Goal: Transaction & Acquisition: Purchase product/service

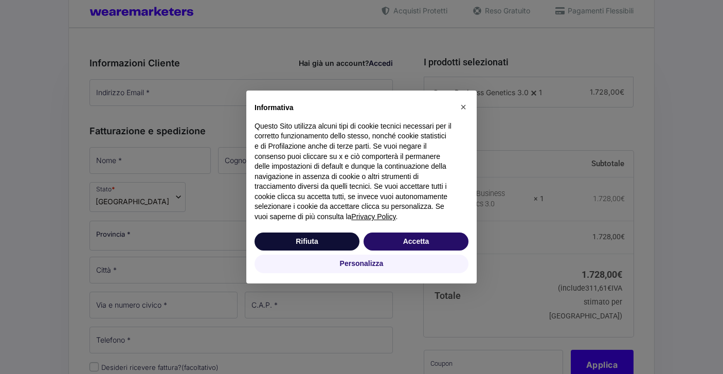
click at [423, 242] on button "Accetta" at bounding box center [416, 242] width 105 height 19
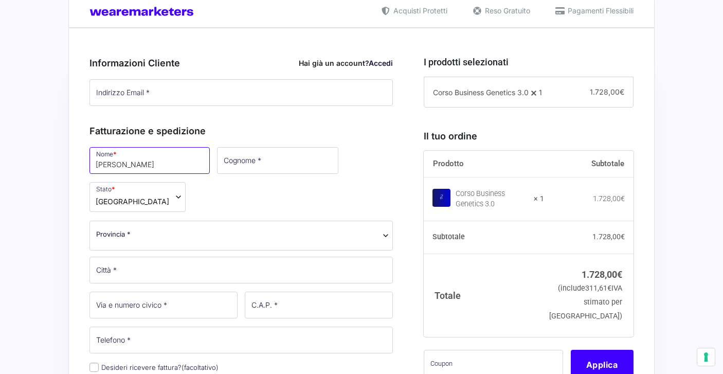
type input "[PERSON_NAME]"
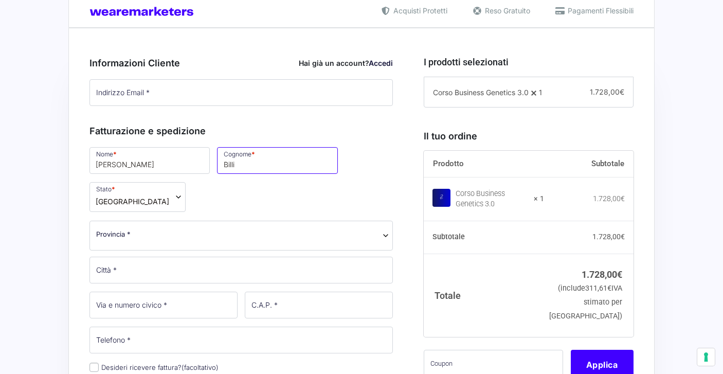
type input "Billi"
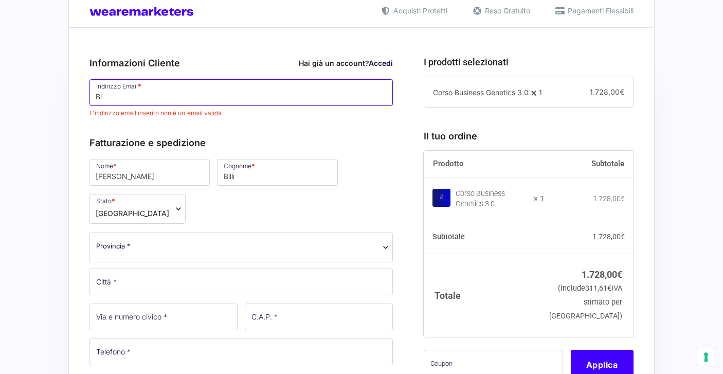
type input "B"
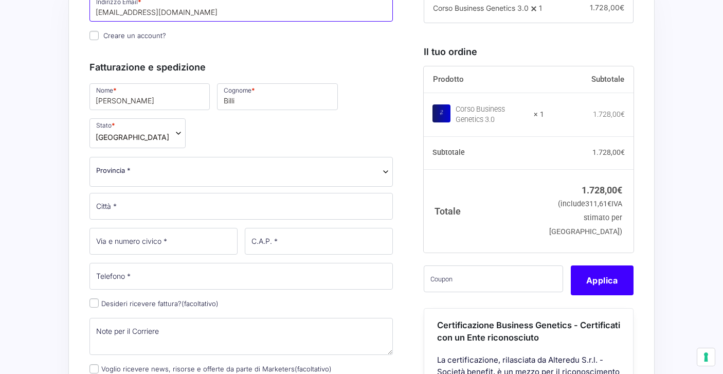
scroll to position [346, 0]
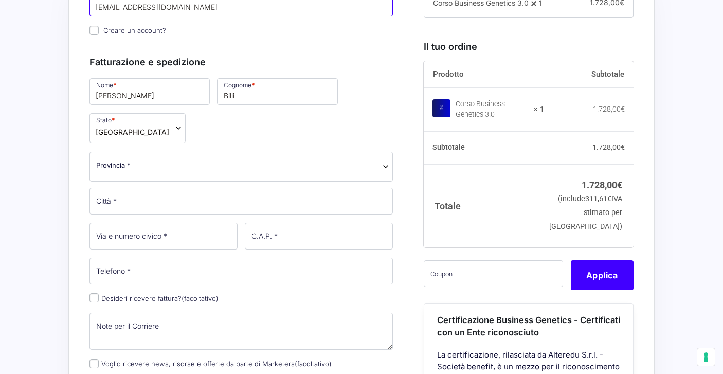
type input "[EMAIL_ADDRESS][DOMAIN_NAME]"
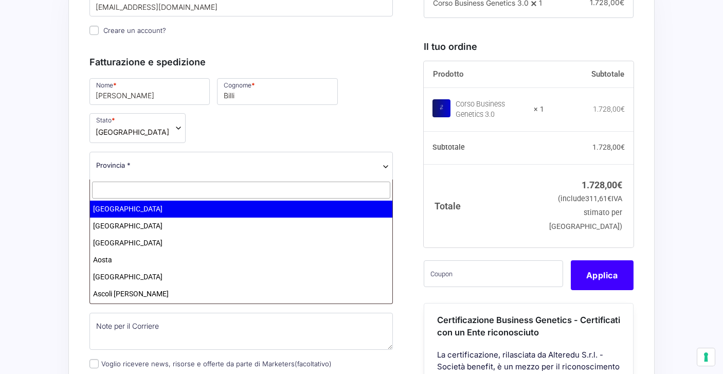
click at [152, 174] on span "Provincia *" at bounding box center [242, 167] width 304 height 30
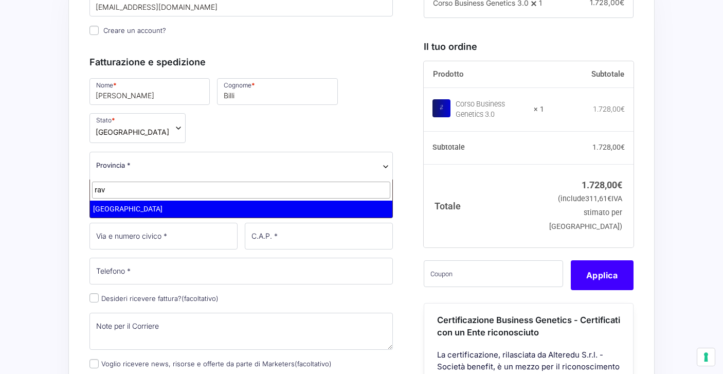
type input "rav"
select select "RA"
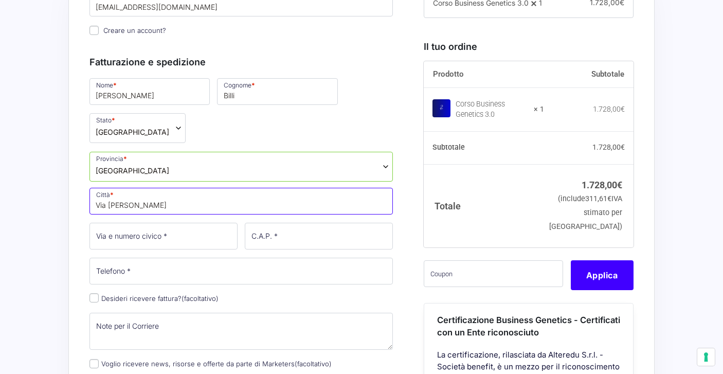
type input "Via [PERSON_NAME]"
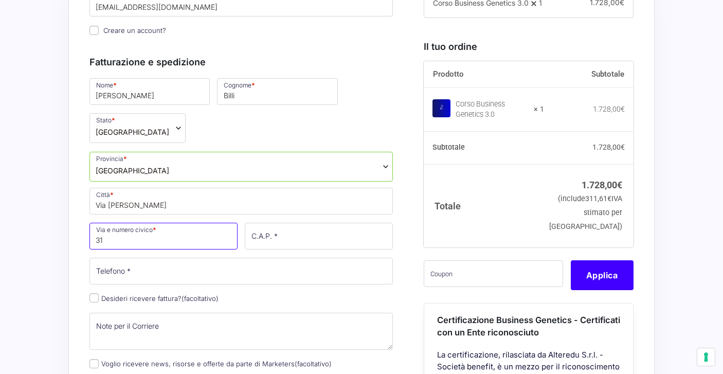
type input "31"
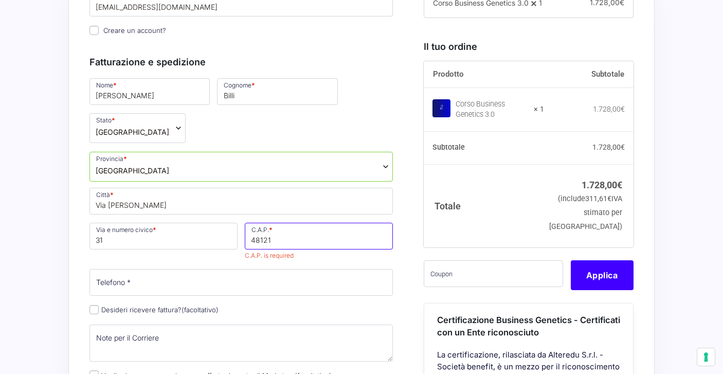
scroll to position [423, 0]
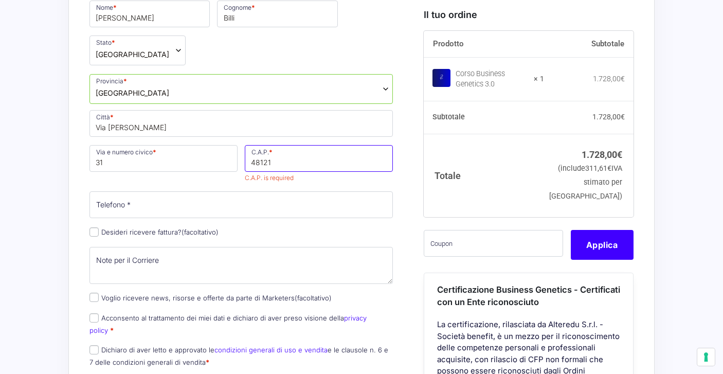
type input "48121"
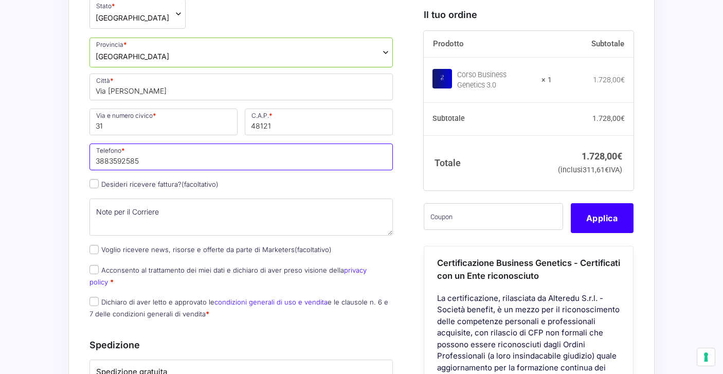
scroll to position [464, 0]
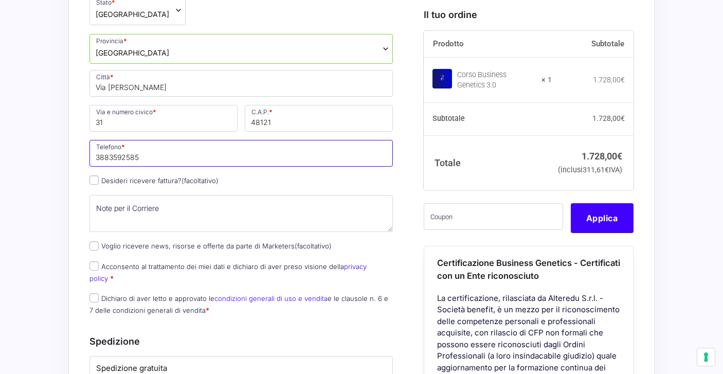
type input "3883592585"
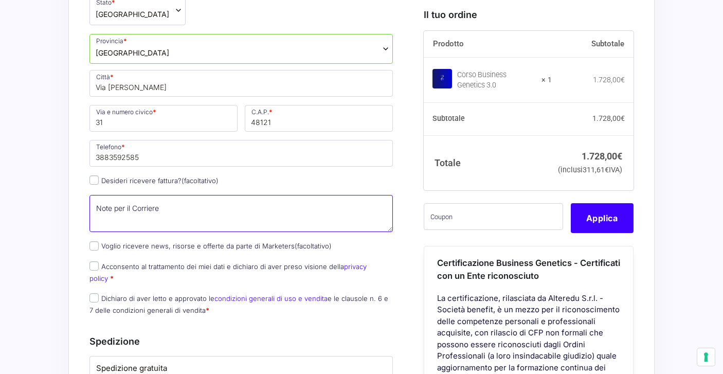
click at [126, 207] on textarea "Note per il Corriere (facoltativo)" at bounding box center [242, 213] width 304 height 37
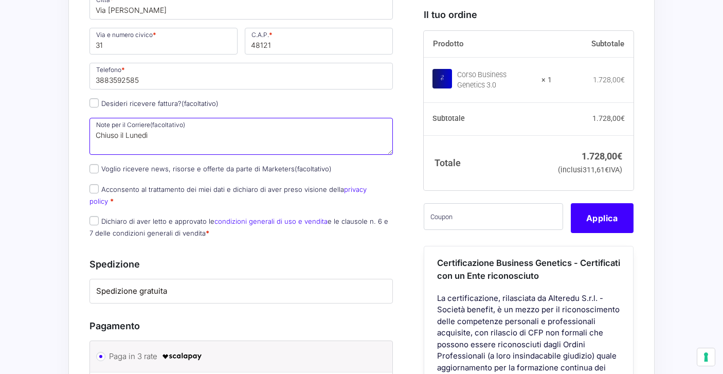
scroll to position [541, 0]
type textarea "Chiuso il Lunedì"
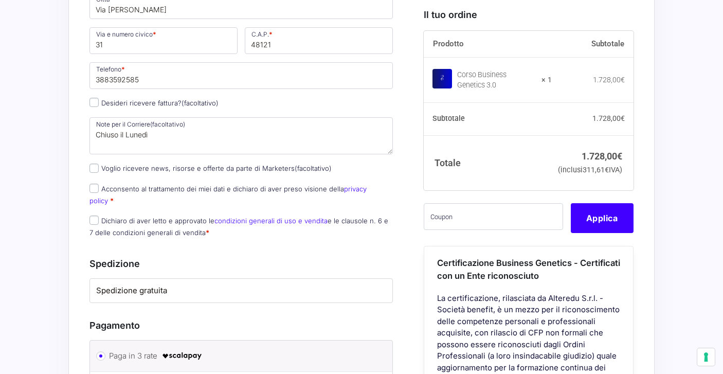
click at [98, 190] on input "Acconsento al trattamento dei miei dati e dichiaro di aver preso visione della …" at bounding box center [94, 188] width 9 height 9
checkbox input "true"
click at [93, 214] on p "Dichiaro di aver letto e approvato le condizioni generali di uso e vendita e le…" at bounding box center [241, 227] width 311 height 27
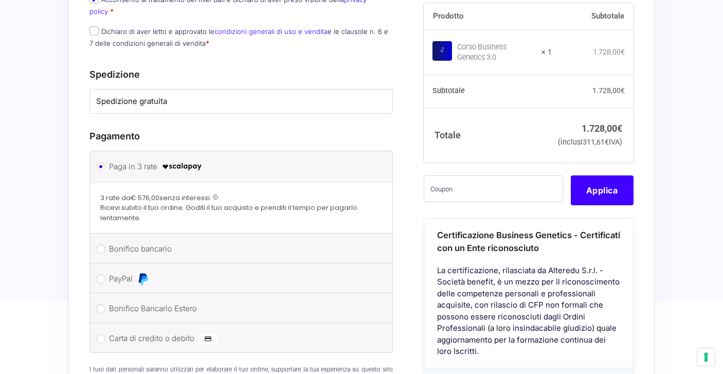
scroll to position [788, 0]
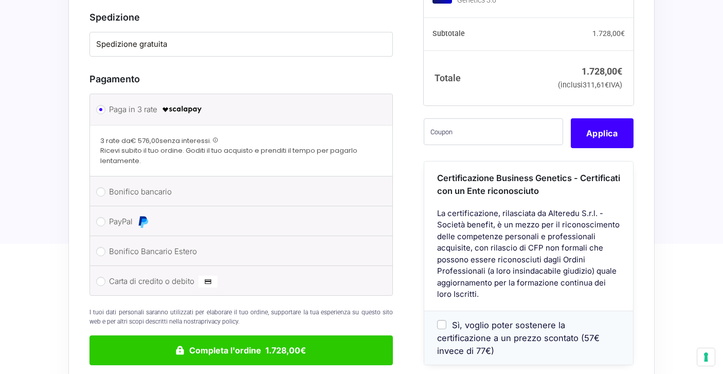
click at [108, 211] on li "PayPal Procedi al pagamento via PayPal." at bounding box center [241, 221] width 303 height 30
click at [101, 217] on input "PayPal" at bounding box center [100, 221] width 9 height 9
radio input "true"
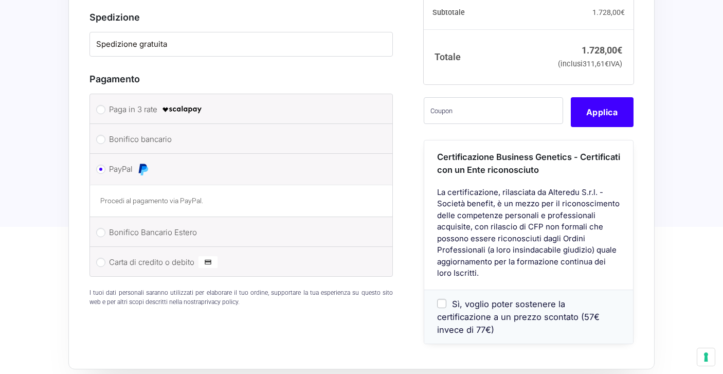
click at [102, 135] on input "Bonifico bancario" at bounding box center [100, 139] width 9 height 9
radio input "true"
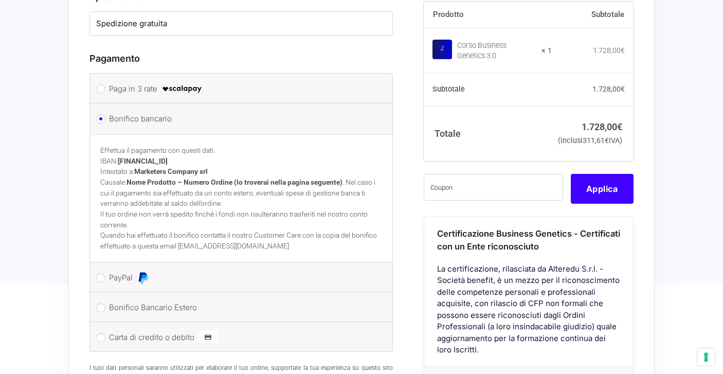
scroll to position [839, 0]
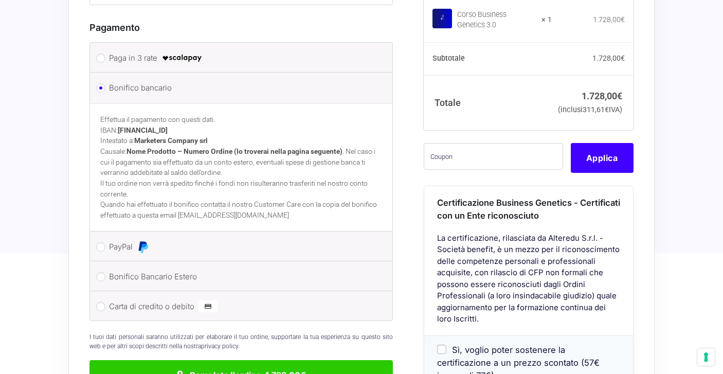
click at [103, 242] on input "PayPal" at bounding box center [100, 246] width 9 height 9
radio input "true"
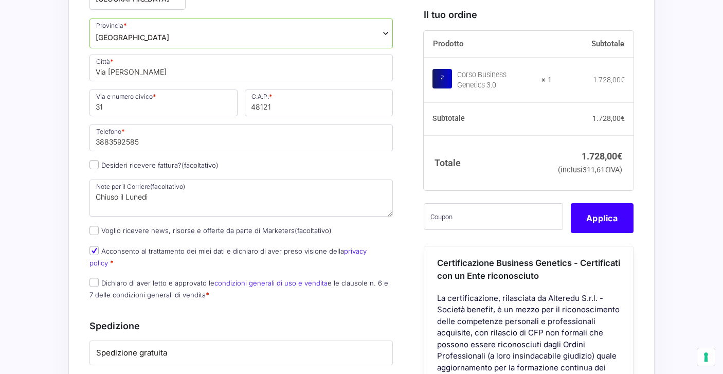
scroll to position [481, 0]
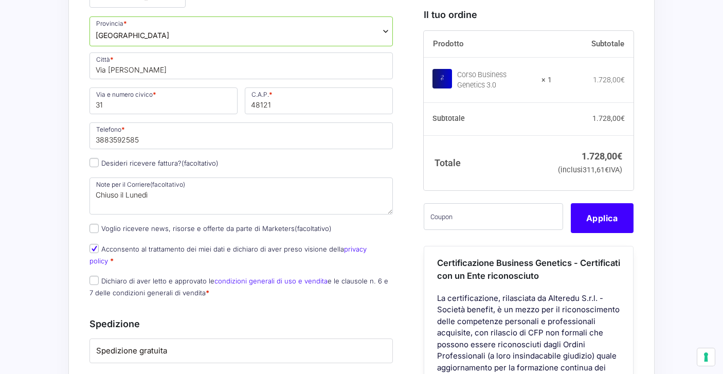
click at [95, 163] on input "Desideri ricevere fattura? (facoltativo)" at bounding box center [94, 162] width 9 height 9
checkbox input "true"
select select "IT"
type input "0000000"
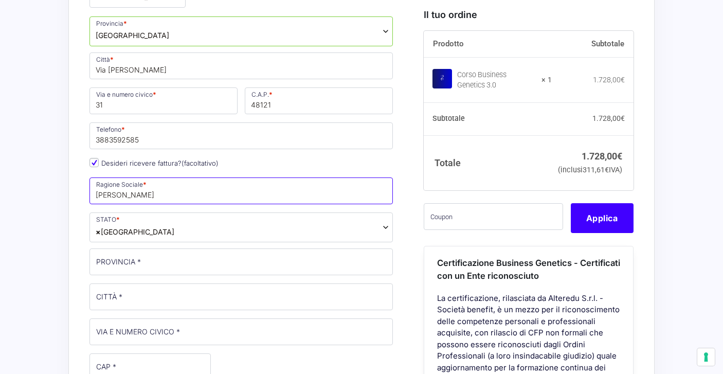
type input "[PERSON_NAME]"
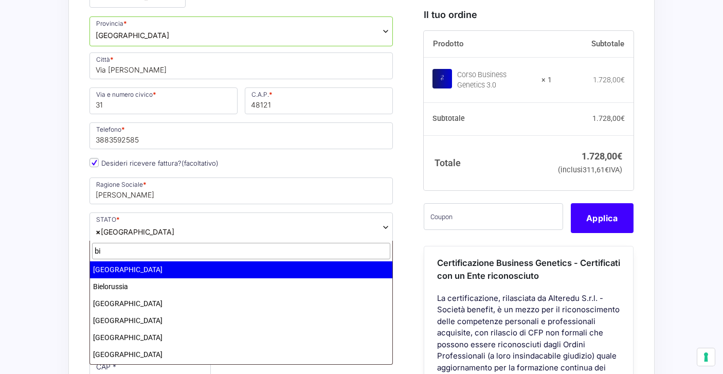
type input "b"
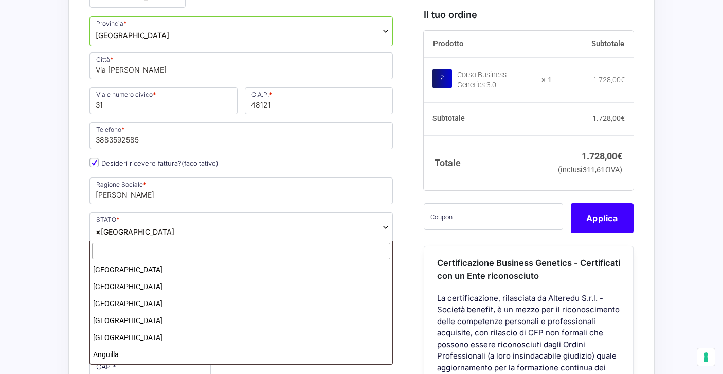
scroll to position [1953, 0]
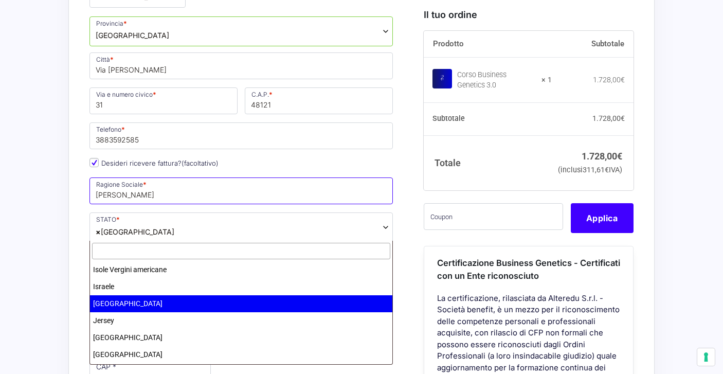
click at [142, 191] on input "[PERSON_NAME]" at bounding box center [242, 191] width 304 height 27
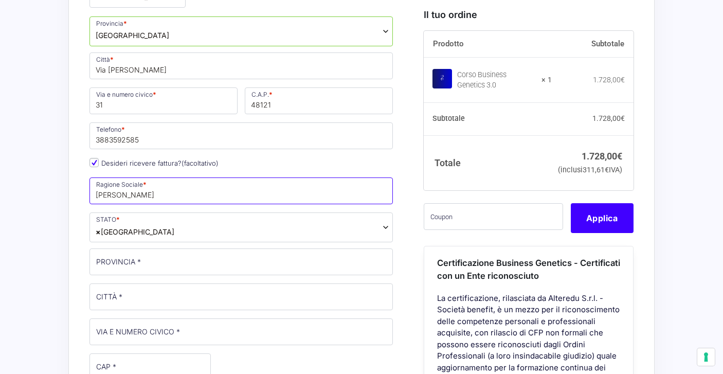
type input "[PERSON_NAME]"
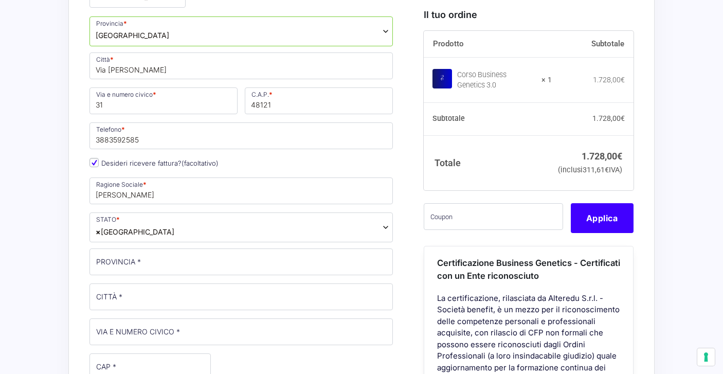
scroll to position [507, 0]
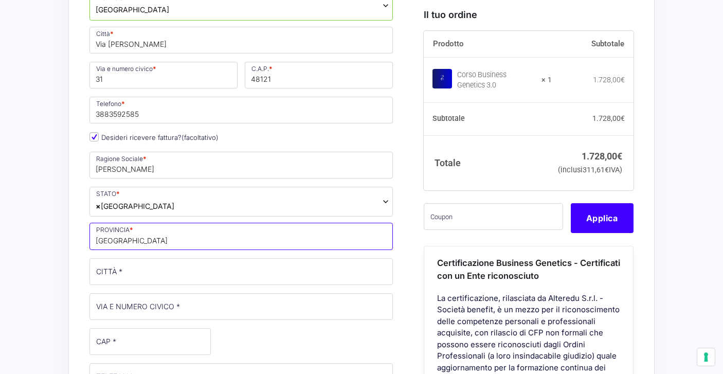
type input "[GEOGRAPHIC_DATA]"
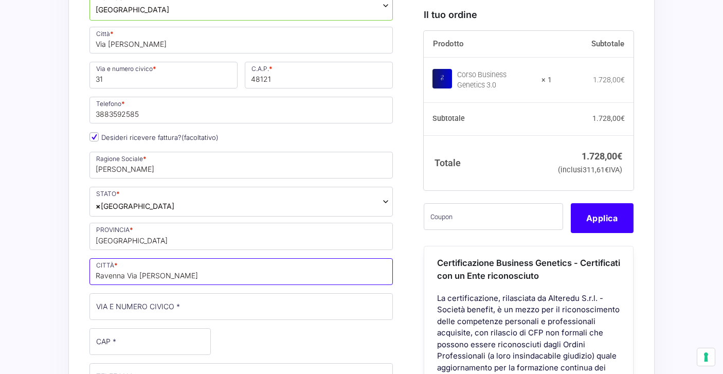
click at [172, 277] on input "Ravenna Via [PERSON_NAME]" at bounding box center [242, 271] width 304 height 27
type input "[GEOGRAPHIC_DATA]"
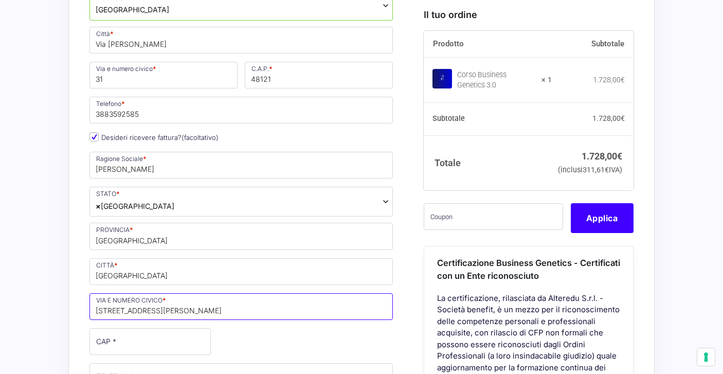
type input "[STREET_ADDRESS][PERSON_NAME]"
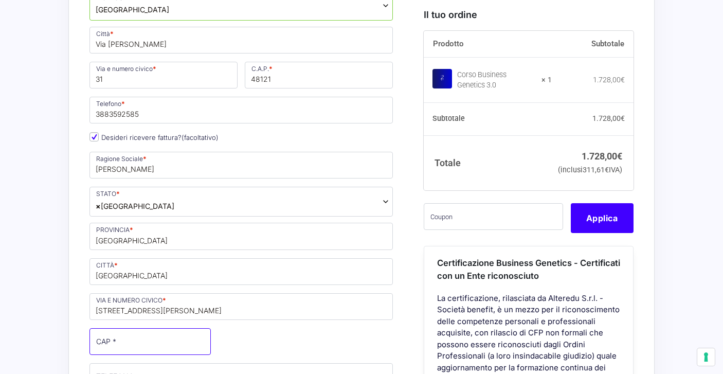
click at [139, 341] on input "CAP *" at bounding box center [150, 341] width 121 height 27
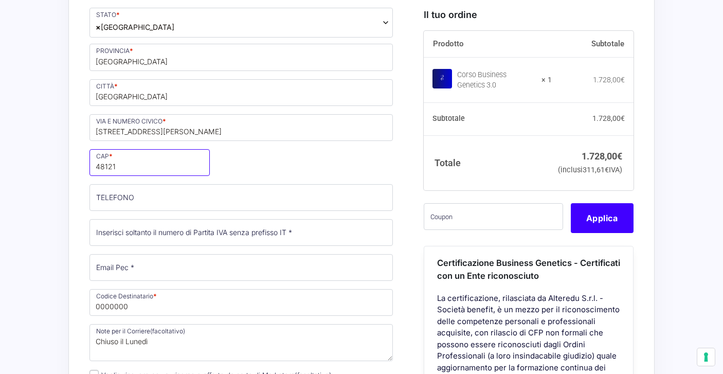
scroll to position [686, 0]
type input "48121"
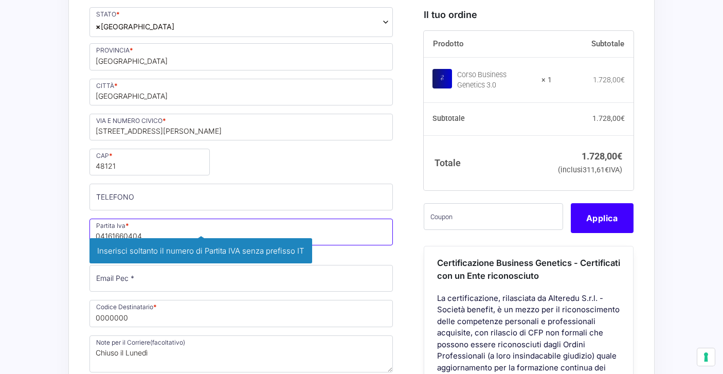
type input "04161660404"
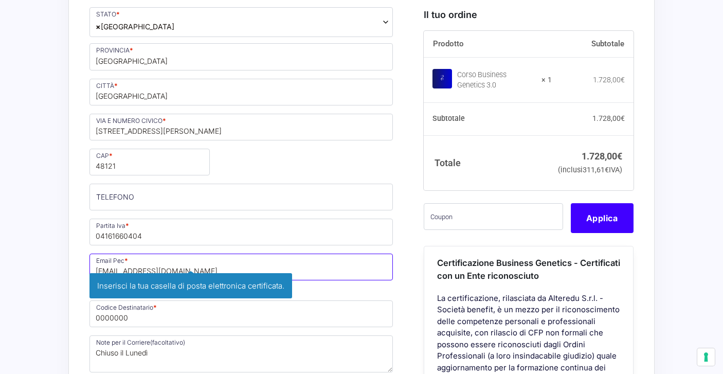
type input "[EMAIL_ADDRESS][DOMAIN_NAME]"
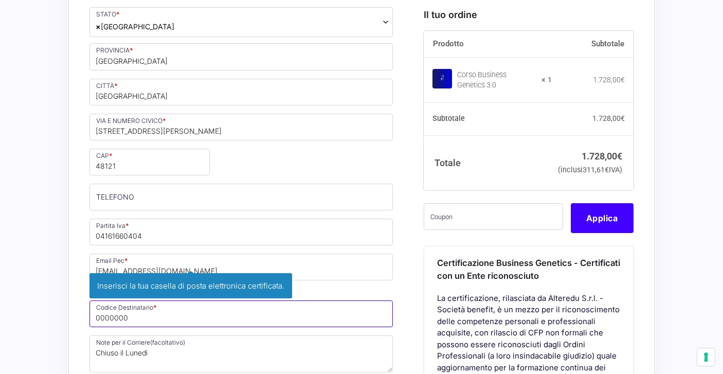
click at [126, 320] on input "0000000" at bounding box center [242, 313] width 304 height 27
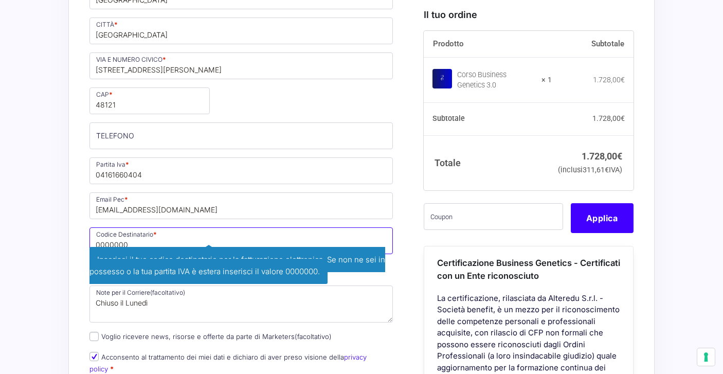
scroll to position [750, 0]
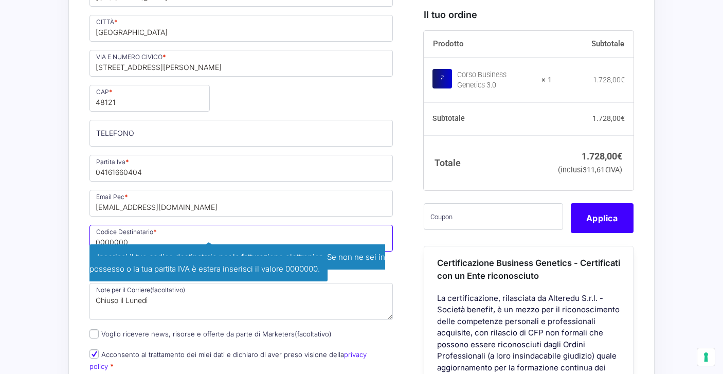
click at [178, 234] on input "0000000" at bounding box center [242, 238] width 304 height 27
click at [102, 240] on input "MX" at bounding box center [242, 238] width 304 height 27
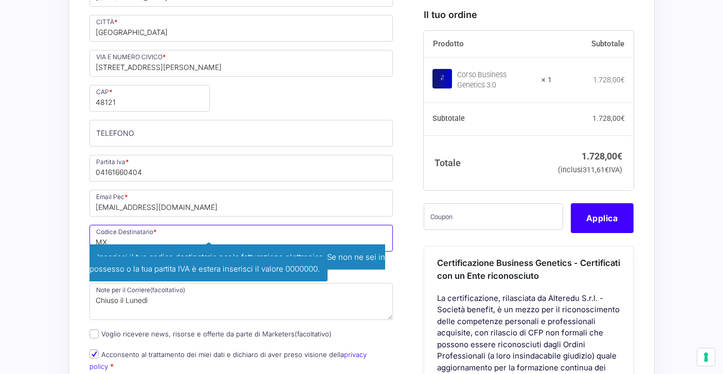
paste input "5UXCR1"
type input "M5UXCR1"
click at [76, 235] on div "Riepilogo Ordine 1.728,00 € Prodotto Subtotale Corso Business Genetics 3.0 × 1 …" at bounding box center [361, 158] width 587 height 1248
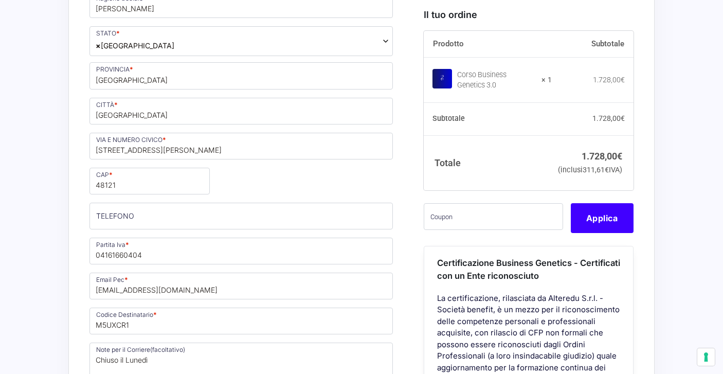
scroll to position [664, 0]
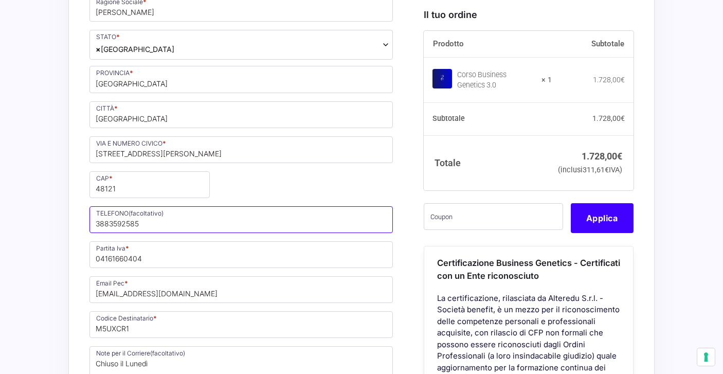
type input "3883592585"
click at [227, 193] on div "Nome * [PERSON_NAME] * Billi Stato * Seleziona un paese / una regione… [GEOGRAP…" at bounding box center [241, 117] width 311 height 716
click at [232, 148] on input "[STREET_ADDRESS][PERSON_NAME]" at bounding box center [242, 149] width 304 height 27
click at [250, 188] on div "Nome * [PERSON_NAME] * Billi Stato * Seleziona un paese / una regione… [GEOGRAP…" at bounding box center [241, 117] width 311 height 716
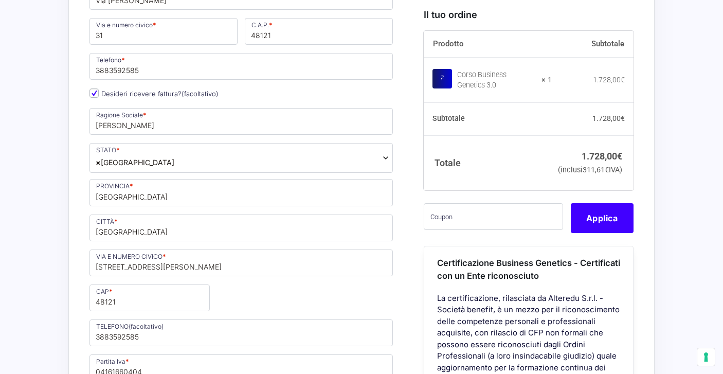
scroll to position [549, 0]
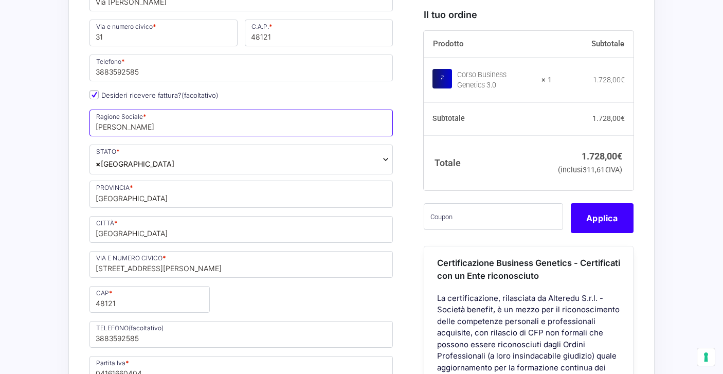
click at [170, 128] on input "[PERSON_NAME]" at bounding box center [242, 123] width 304 height 27
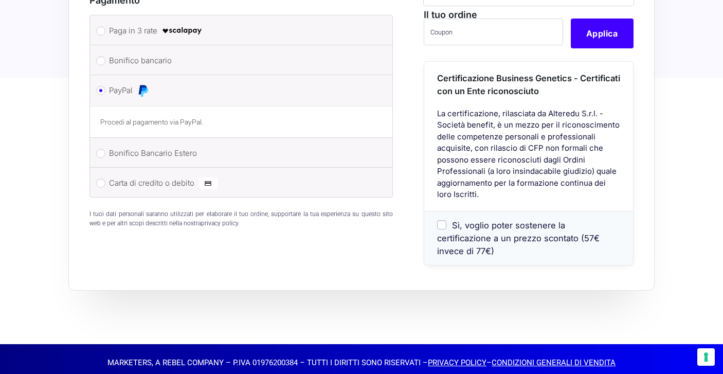
scroll to position [1217, 0]
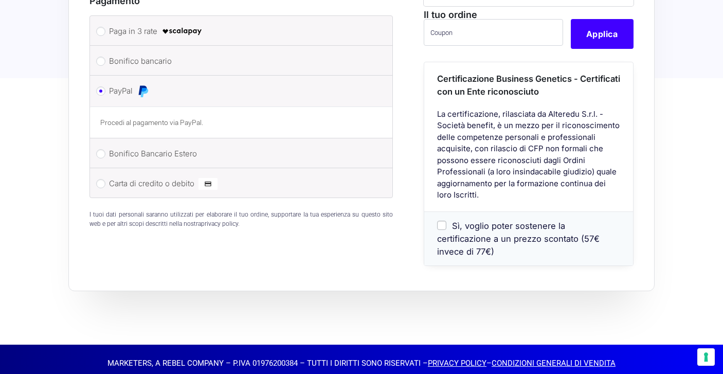
type input "[PERSON_NAME] Individuale"
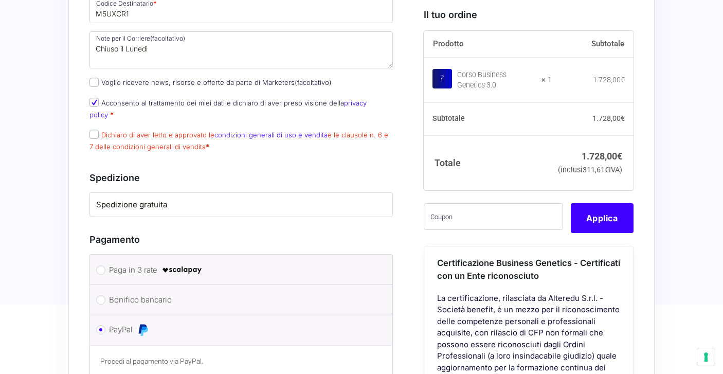
scroll to position [1045, 0]
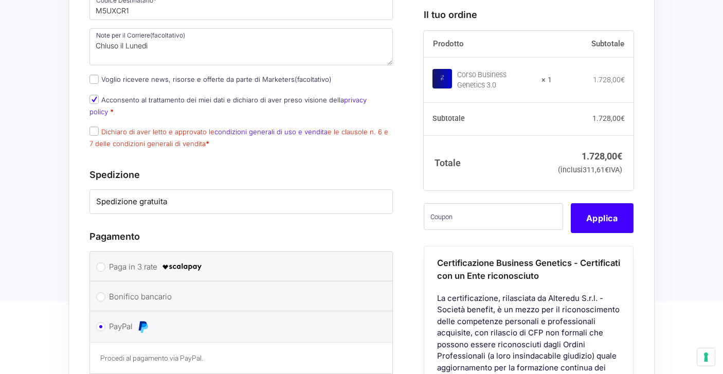
click at [89, 131] on p "Dichiaro di aver letto e approvato le condizioni generali di uso e vendita e le…" at bounding box center [241, 138] width 311 height 27
click at [96, 133] on input "Dichiaro di aver letto e approvato le condizioni generali di uso e vendita e le…" at bounding box center [94, 131] width 9 height 9
checkbox input "true"
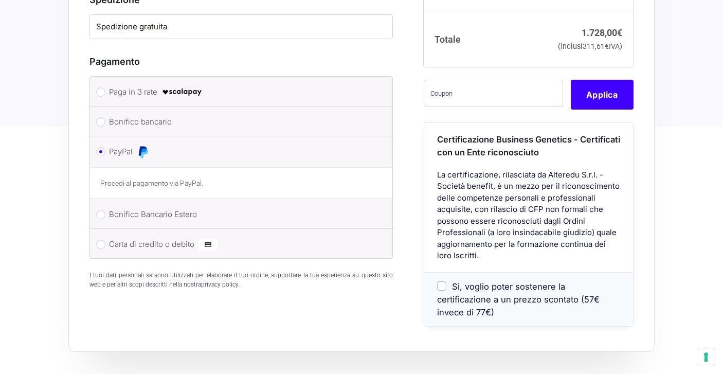
scroll to position [1219, 0]
click at [152, 241] on label "Carta di credito o debito" at bounding box center [239, 244] width 261 height 15
click at [105, 241] on input "Carta di credito o debito" at bounding box center [100, 244] width 9 height 9
radio input "true"
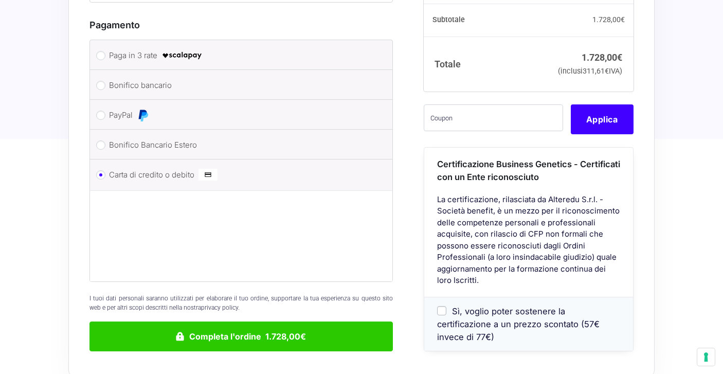
scroll to position [1264, 0]
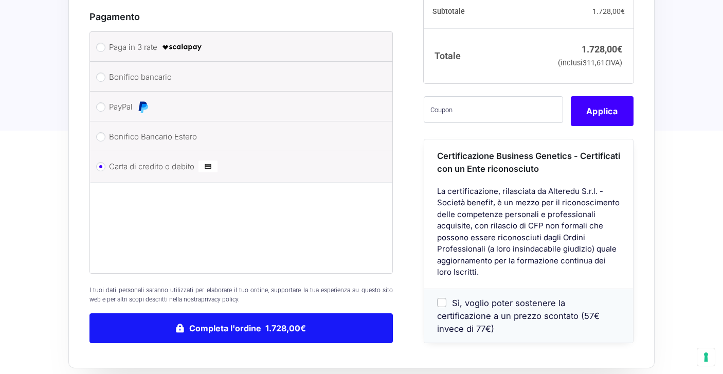
click at [232, 330] on button "Completa l'ordine 1.728,00€" at bounding box center [242, 328] width 304 height 30
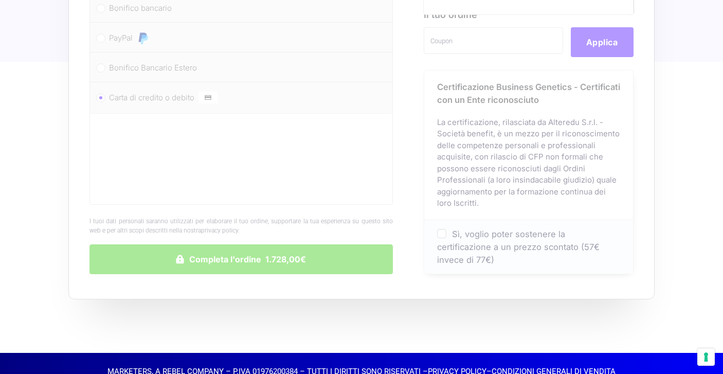
scroll to position [1334, 0]
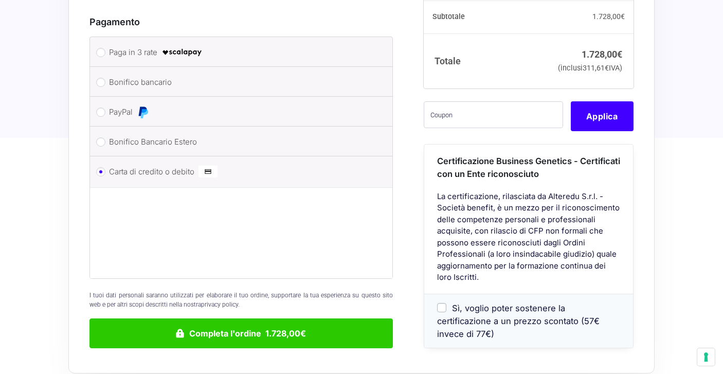
scroll to position [1325, 0]
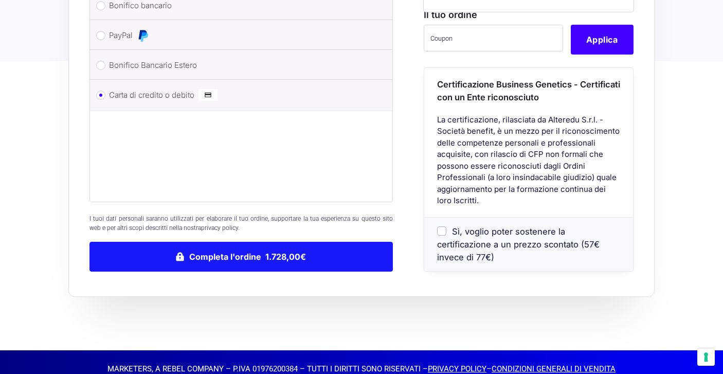
click at [193, 255] on button "Completa l'ordine 1.728,00€" at bounding box center [242, 257] width 304 height 30
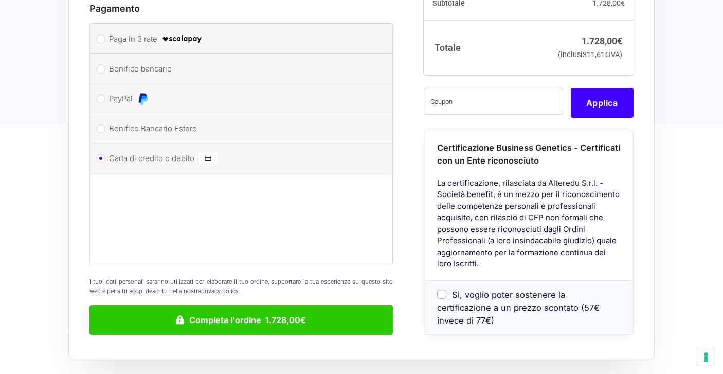
scroll to position [1231, 0]
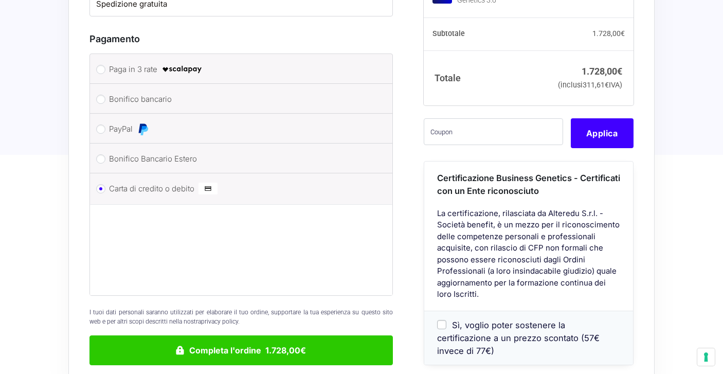
click at [110, 92] on label "Bonifico bancario" at bounding box center [239, 99] width 261 height 15
click at [105, 95] on input "Bonifico bancario" at bounding box center [100, 99] width 9 height 9
radio input "true"
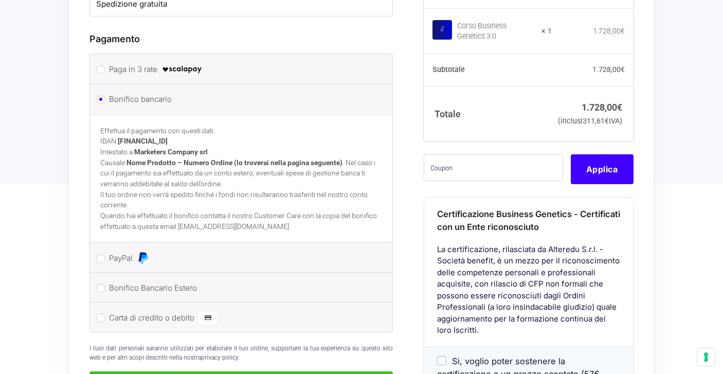
drag, startPoint x: 120, startPoint y: 129, endPoint x: 244, endPoint y: 130, distance: 124.0
click at [244, 130] on p "Effettua il pagamento con questi dati. IBAN: [FINANCIAL_ID] Intestato a: Market…" at bounding box center [241, 158] width 282 height 64
copy strong "[FINANCIAL_ID]"
drag, startPoint x: 138, startPoint y: 141, endPoint x: 226, endPoint y: 137, distance: 88.6
click at [226, 137] on p "Effettua il pagamento con questi dati. IBAN: [FINANCIAL_ID] Intestato a: Market…" at bounding box center [241, 158] width 282 height 64
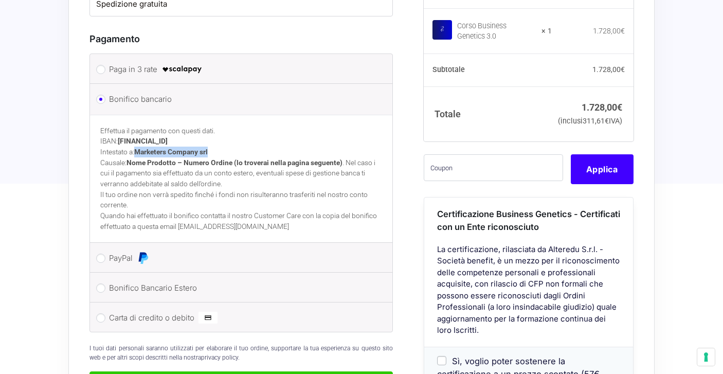
copy strong "Marketers Company srl"
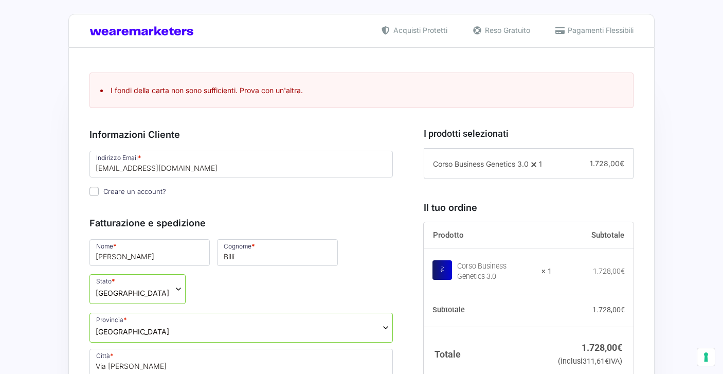
scroll to position [240, 0]
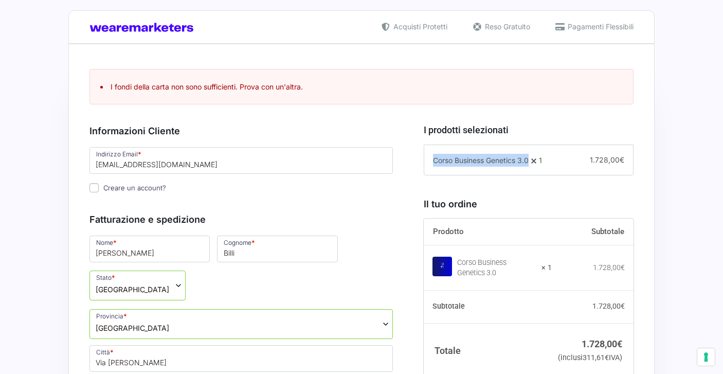
drag, startPoint x: 431, startPoint y: 162, endPoint x: 531, endPoint y: 162, distance: 99.8
click at [531, 162] on div "Corso Business Genetics 3.0 1 − 1 + 1.728,00 €" at bounding box center [529, 160] width 210 height 31
copy span "Corso Business Genetics 3.0"
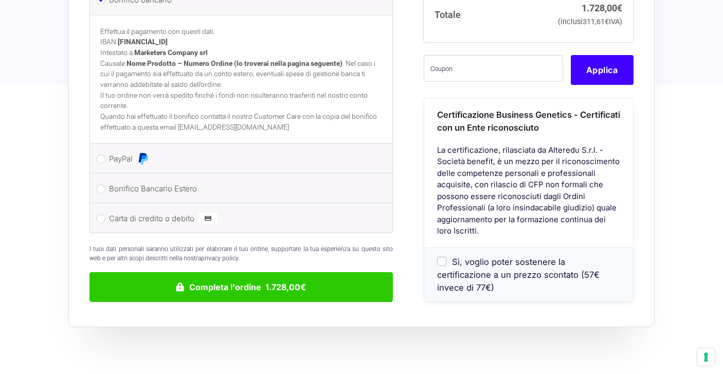
scroll to position [1334, 0]
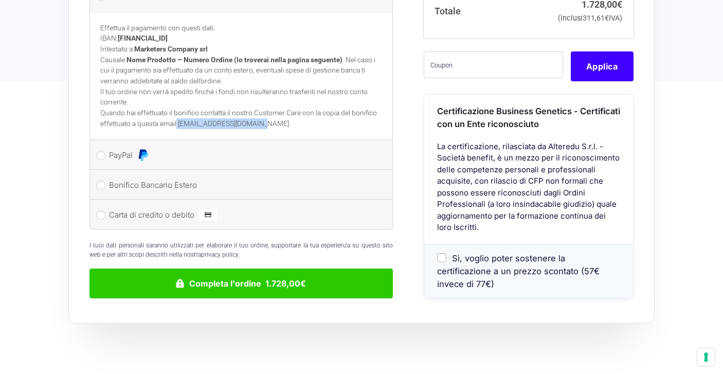
drag, startPoint x: 207, startPoint y: 113, endPoint x: 315, endPoint y: 116, distance: 108.1
click at [315, 116] on p "Quando hai effettuato il bonifico contatta il nostro Customer Care con la copia…" at bounding box center [241, 118] width 282 height 21
copy p "[EMAIL_ADDRESS][DOMAIN_NAME]"
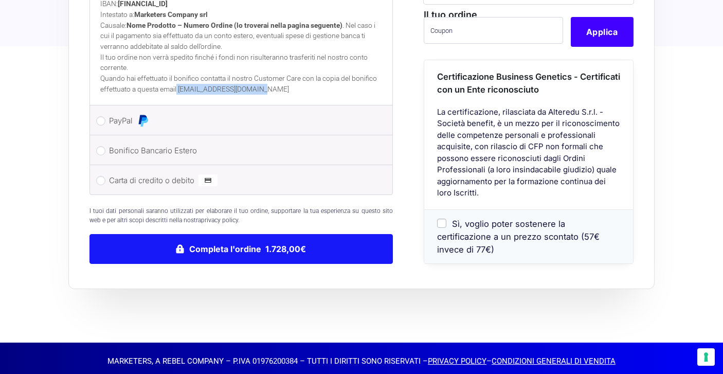
scroll to position [1368, 0]
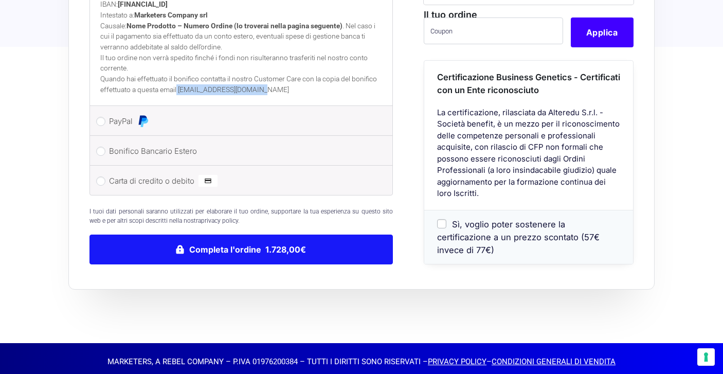
click at [258, 235] on button "Completa l'ordine 1.728,00€" at bounding box center [242, 250] width 304 height 30
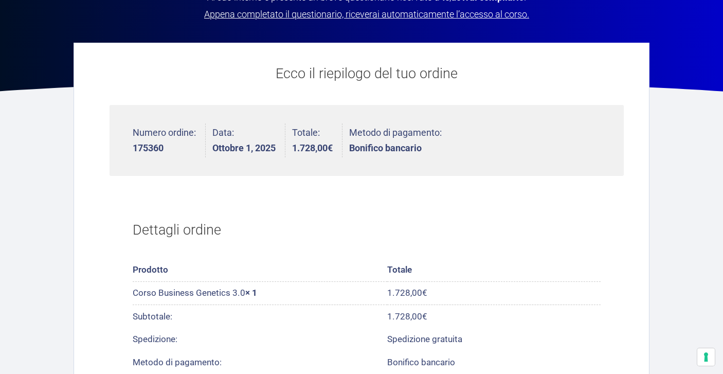
scroll to position [236, 0]
drag, startPoint x: 130, startPoint y: 148, endPoint x: 176, endPoint y: 148, distance: 46.3
click at [176, 148] on ul "Numero ordine: 175360 Data: [DATE] Totale: 1.728,00 € Metodo di pagamento: Boni…" at bounding box center [367, 141] width 515 height 72
click at [175, 148] on strong "175360" at bounding box center [164, 148] width 63 height 9
click at [141, 146] on strong "175360" at bounding box center [164, 148] width 63 height 9
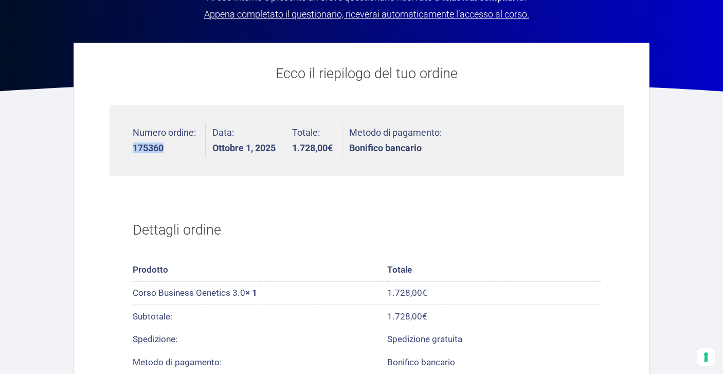
click at [141, 146] on strong "175360" at bounding box center [164, 148] width 63 height 9
copy strong "175360"
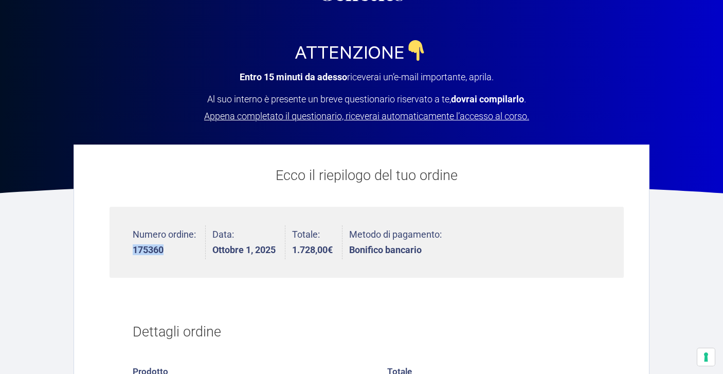
scroll to position [210, 0]
